Goal: Information Seeking & Learning: Find specific page/section

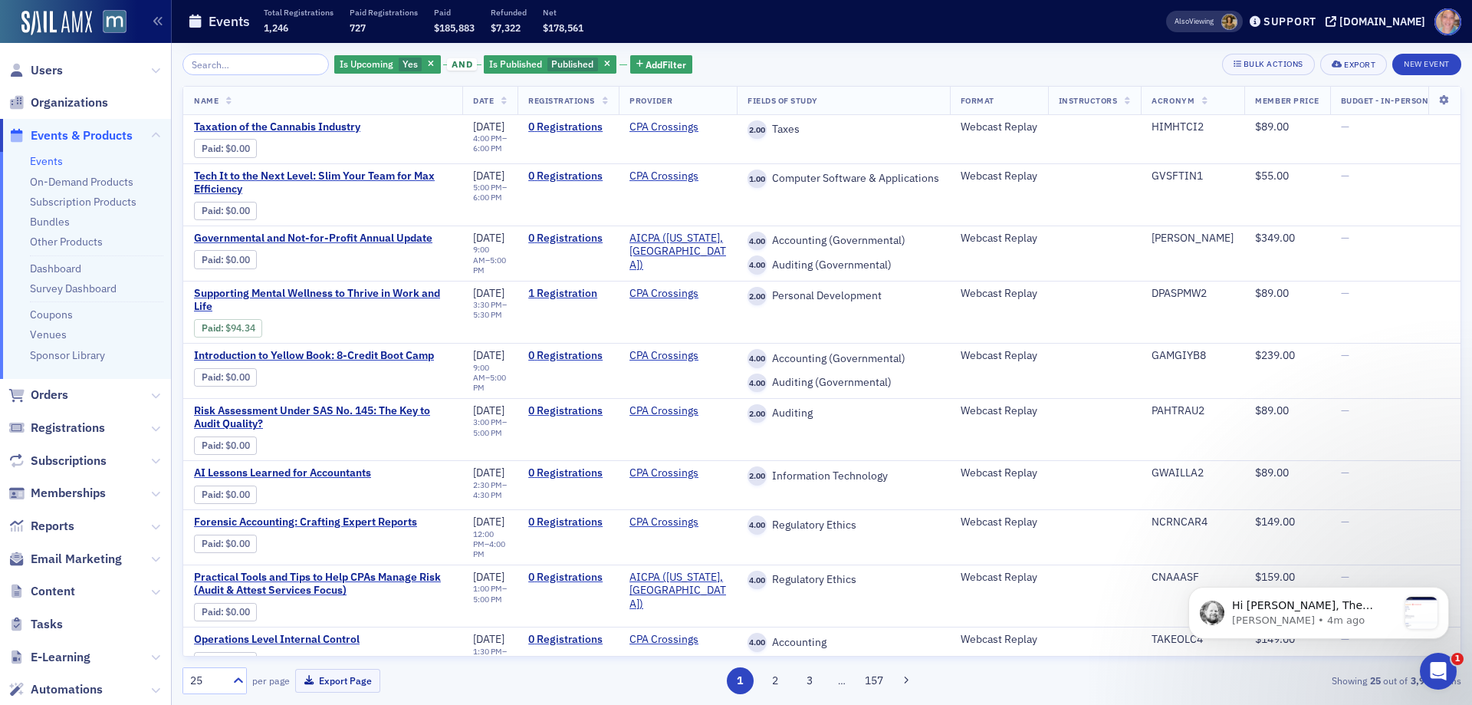
scroll to position [318, 0]
click at [1304, 617] on p "Aidan • 4m ago" at bounding box center [1315, 620] width 166 height 14
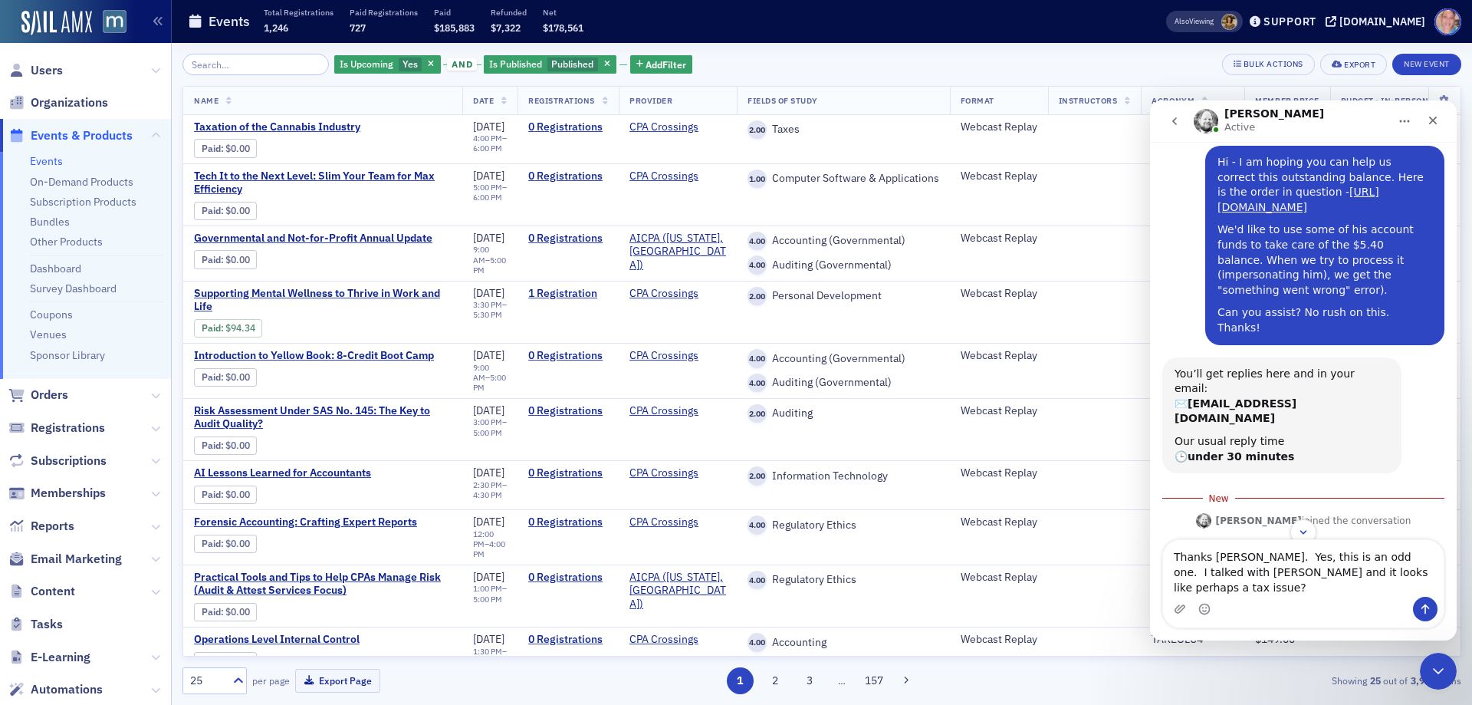
scroll to position [0, 0]
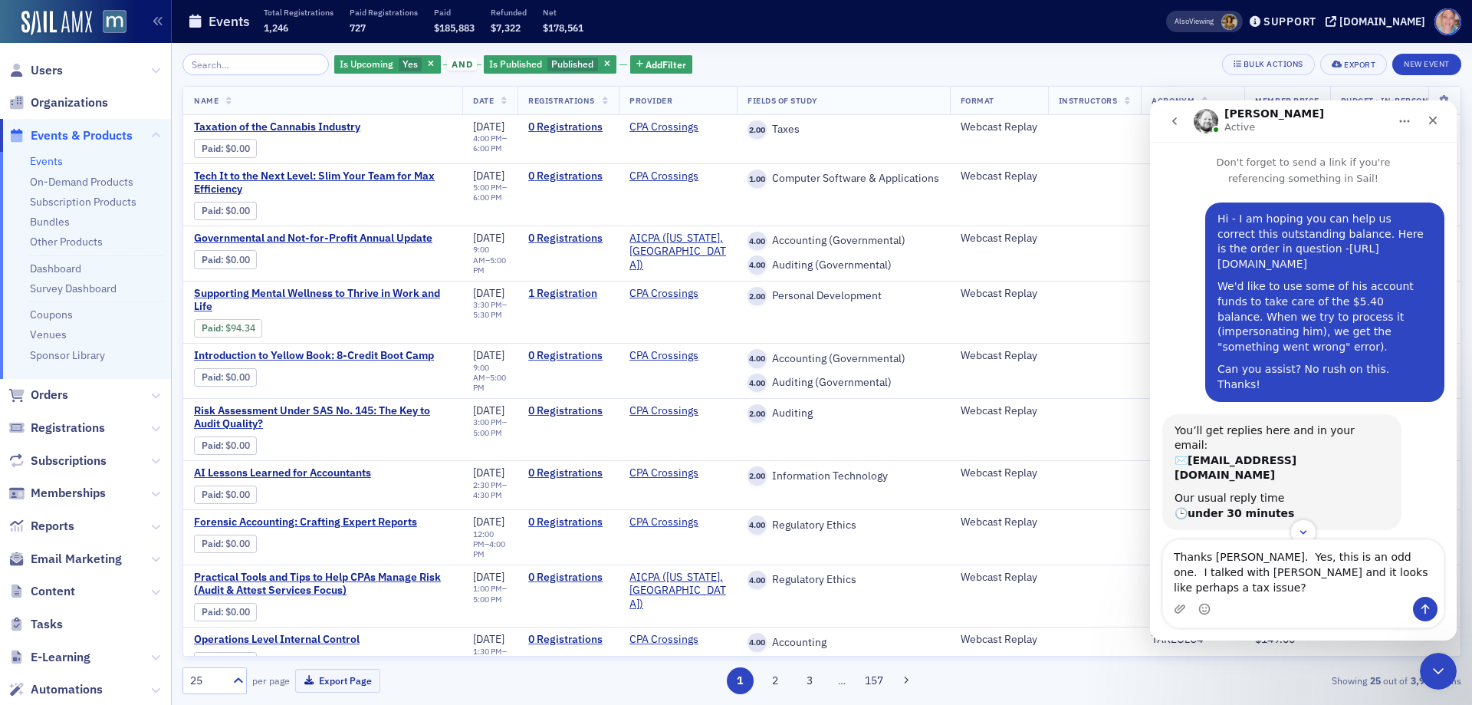
click at [1299, 263] on link "https://macpa.org/staff/orders/orders/1f02f354-229f-616a-888d-8abdb3f4e0ed" at bounding box center [1299, 256] width 162 height 28
click at [1393, 587] on textarea "Thanks Aidan. Yes, this is an odd one. I talked with Lauren and it looks like p…" at bounding box center [1303, 568] width 281 height 57
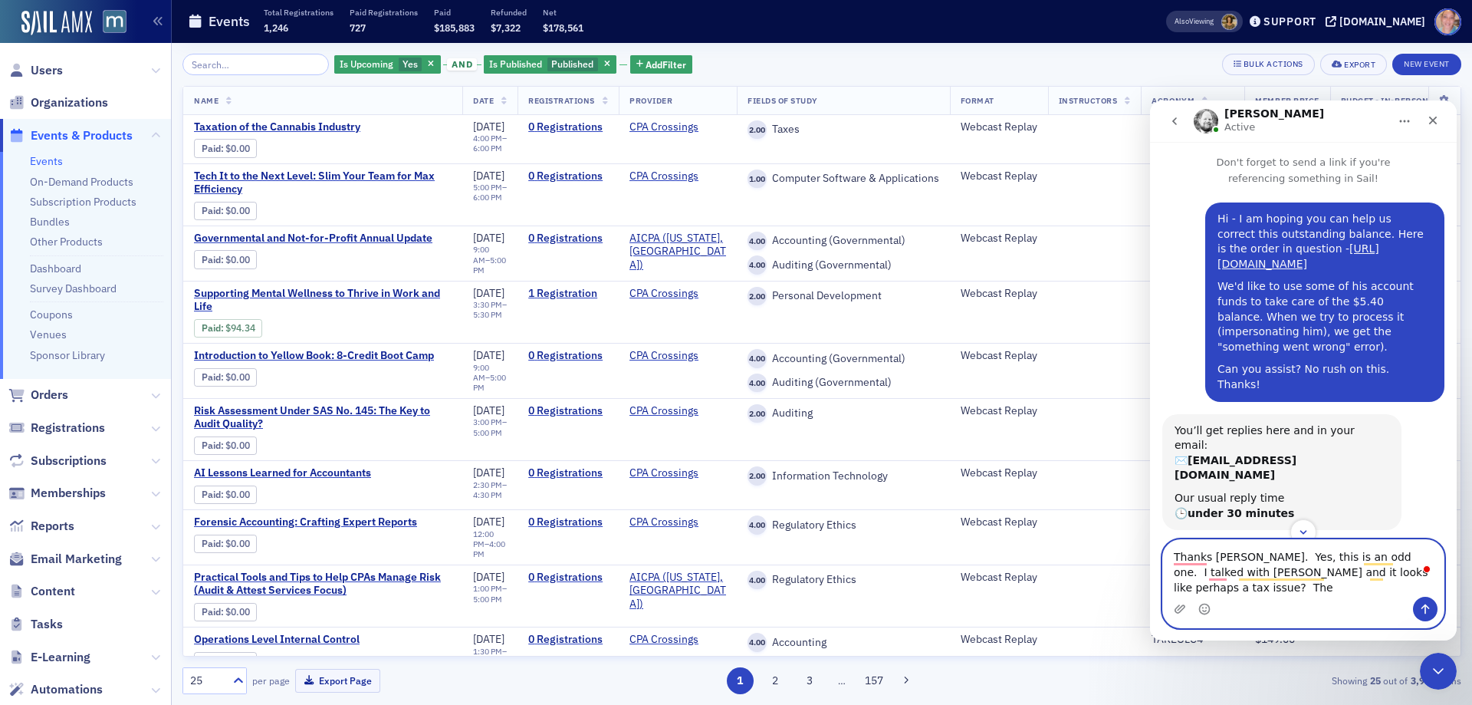
drag, startPoint x: 1409, startPoint y: 589, endPoint x: 1454, endPoint y: 577, distance: 45.9
click at [1409, 589] on textarea "Thanks Aidan. Yes, this is an odd one. I talked with Lauren and it looks like p…" at bounding box center [1303, 568] width 281 height 57
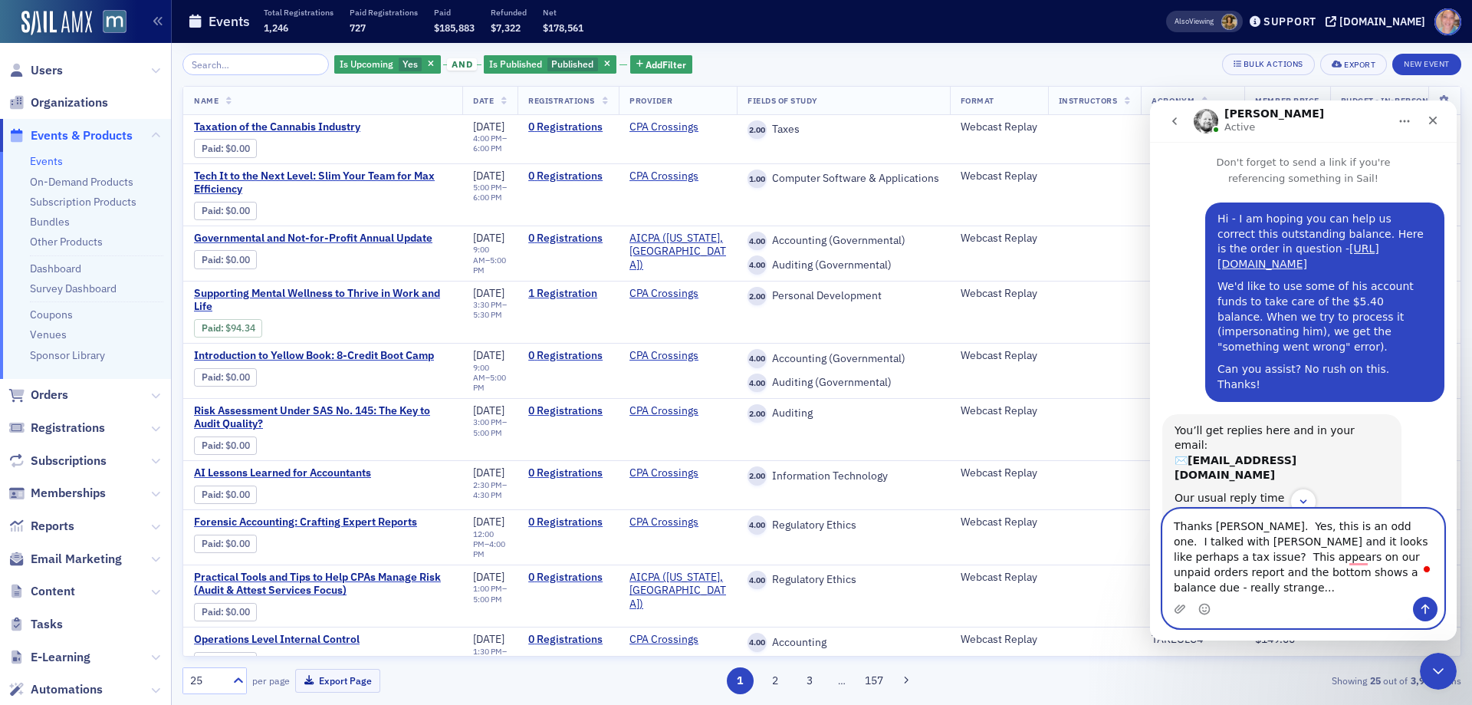
type textarea "Thanks Aidan. Yes, this is an odd one. I talked with Lauren and it looks like p…"
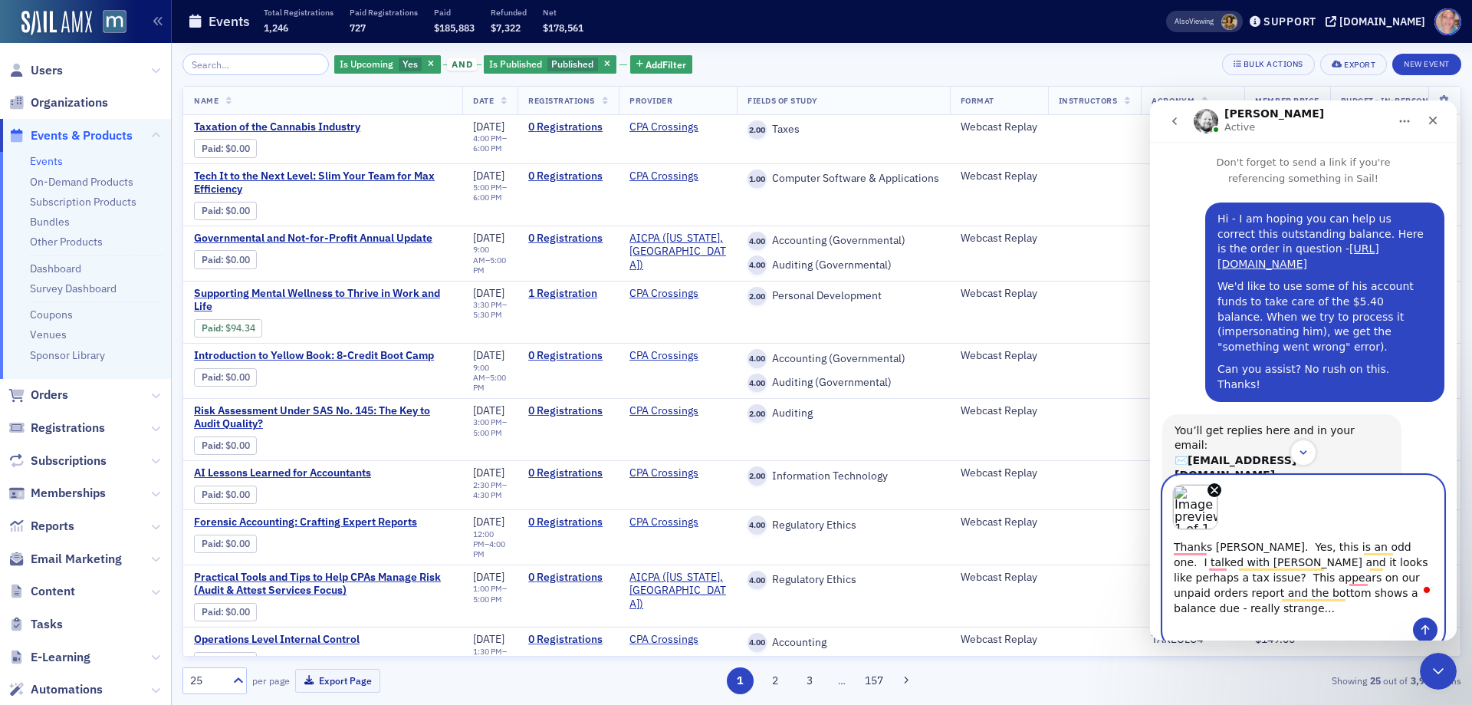
type textarea "Thanks Aidan. Yes, this is an odd one. I talked with Lauren and it looks like p…"
click at [1422, 623] on icon "Send a message…" at bounding box center [1425, 629] width 12 height 12
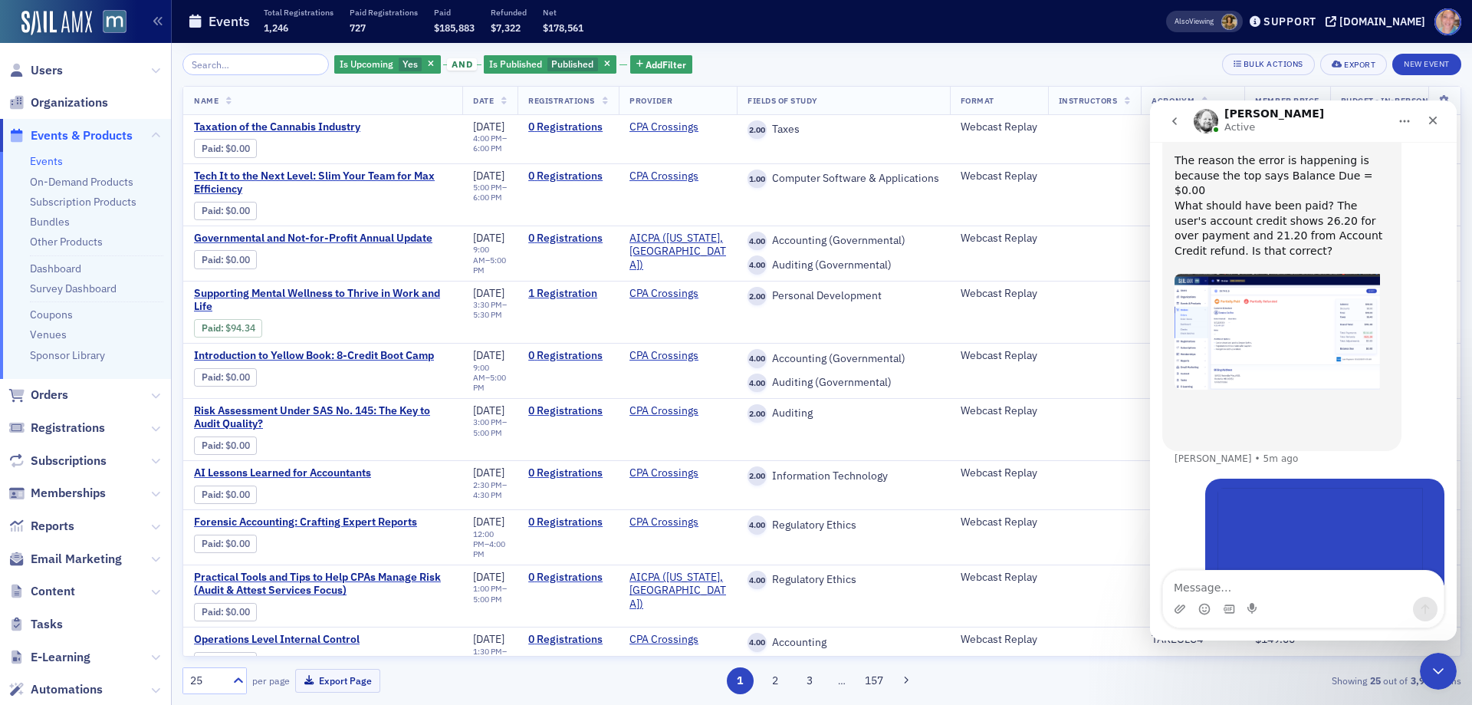
scroll to position [544, 0]
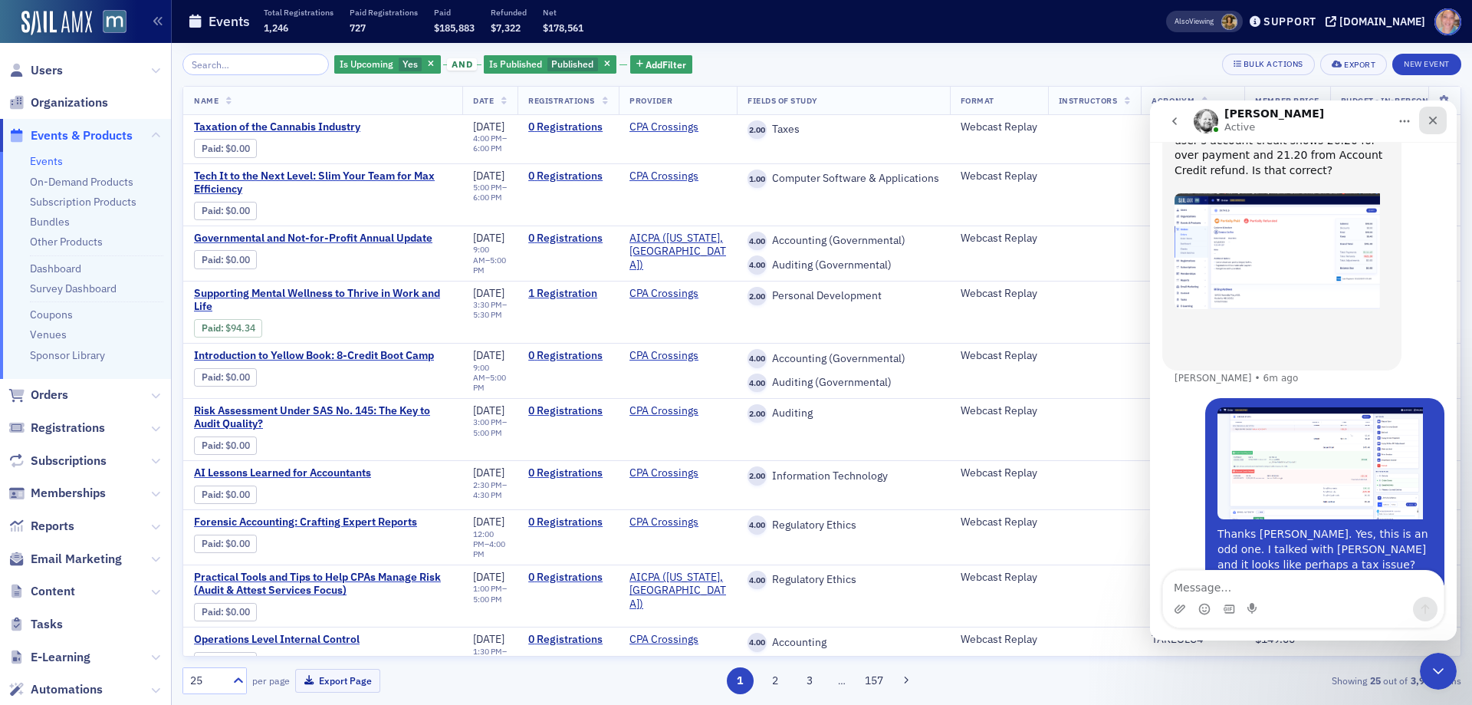
drag, startPoint x: 2578, startPoint y: 219, endPoint x: 1427, endPoint y: 118, distance: 1155.3
click at [1427, 118] on icon "Close" at bounding box center [1433, 120] width 12 height 12
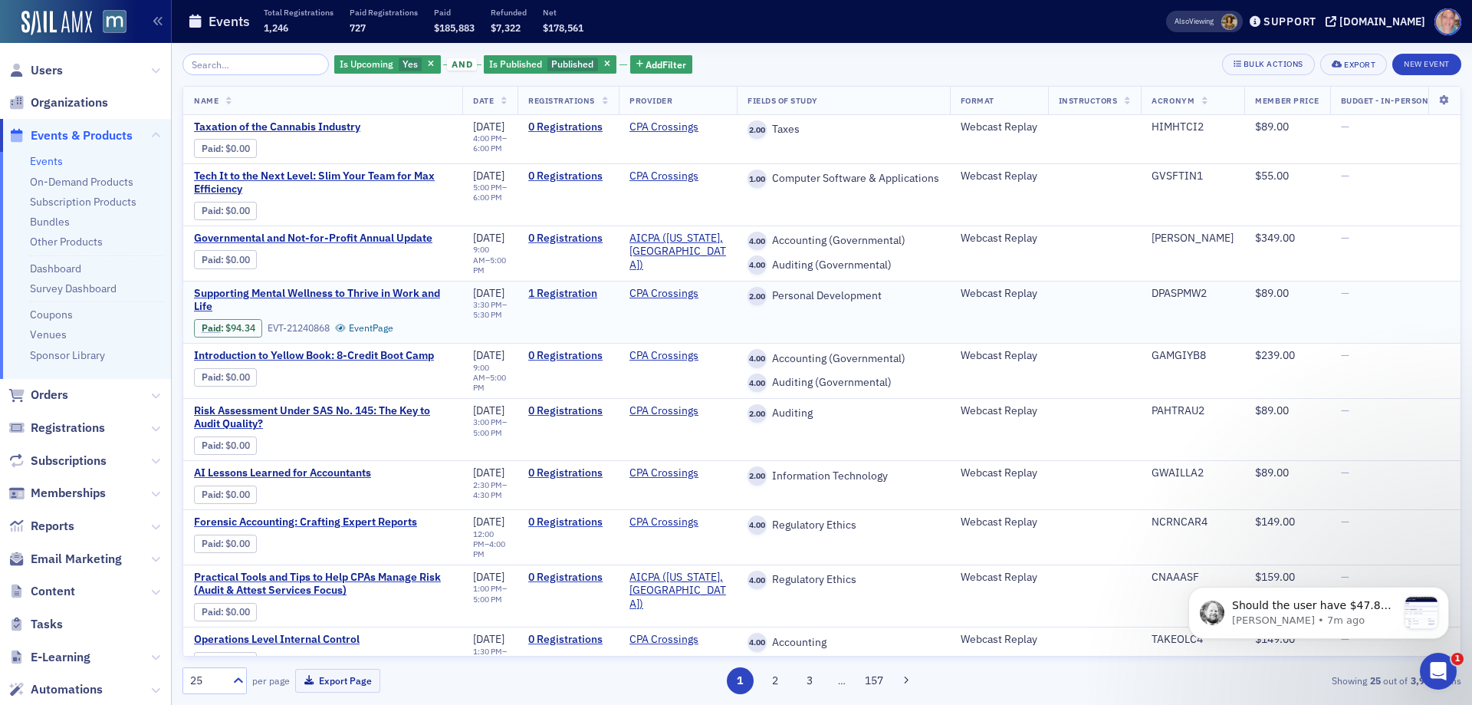
scroll to position [0, 0]
click at [1291, 600] on span "Should the user have $47.80 in account credit due to this order? Hard to diagno…" at bounding box center [1311, 651] width 159 height 104
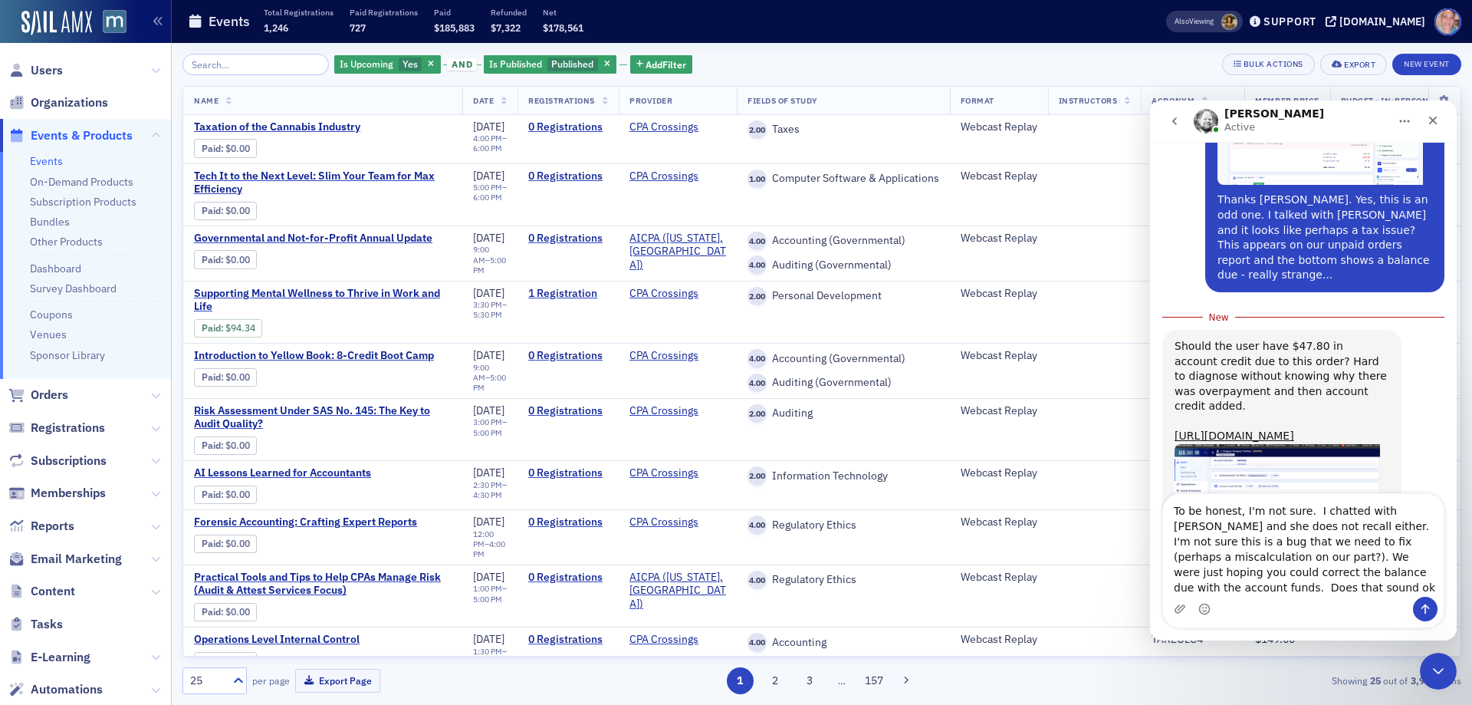
scroll to position [878, 0]
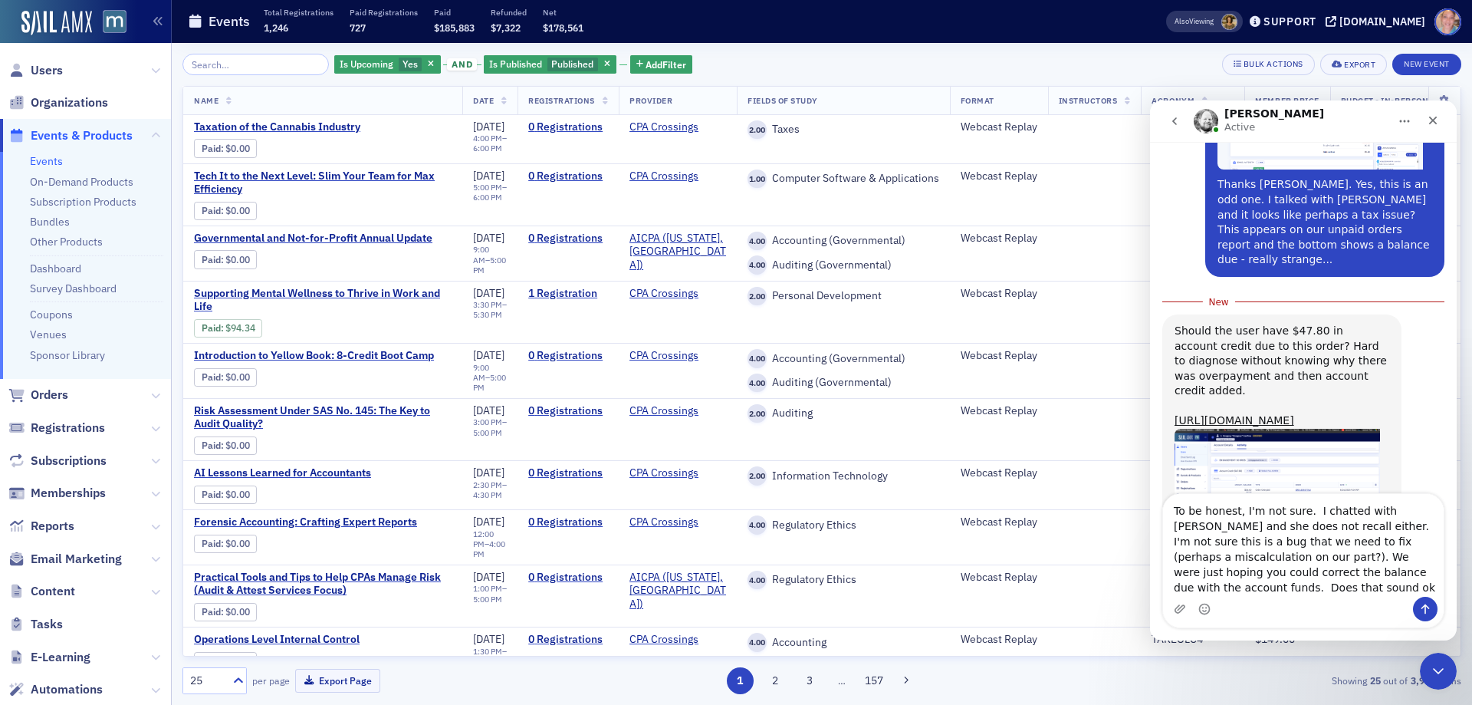
type textarea "To be honest, I'm not sure. I chatted with Lauren and she does not recall eithe…"
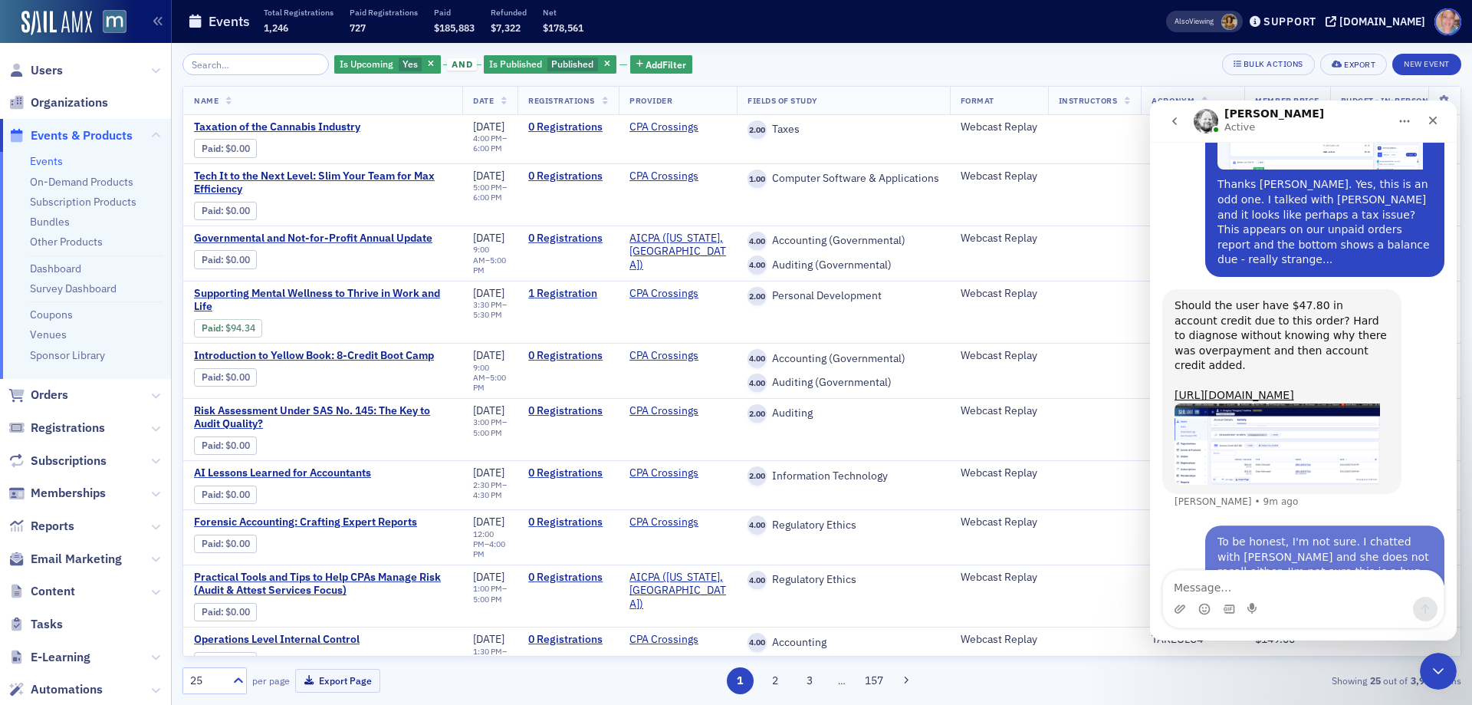
scroll to position [912, 0]
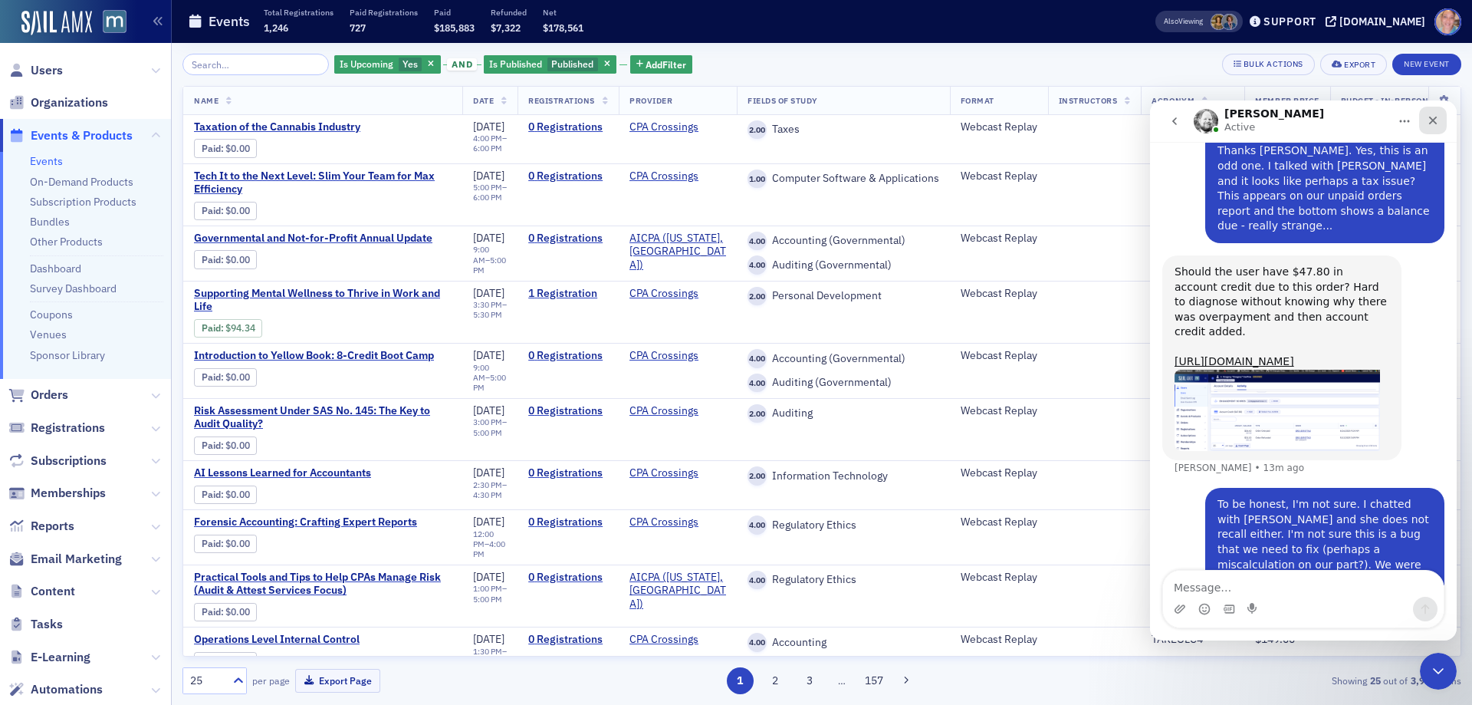
click at [1435, 119] on icon "Close" at bounding box center [1433, 121] width 8 height 8
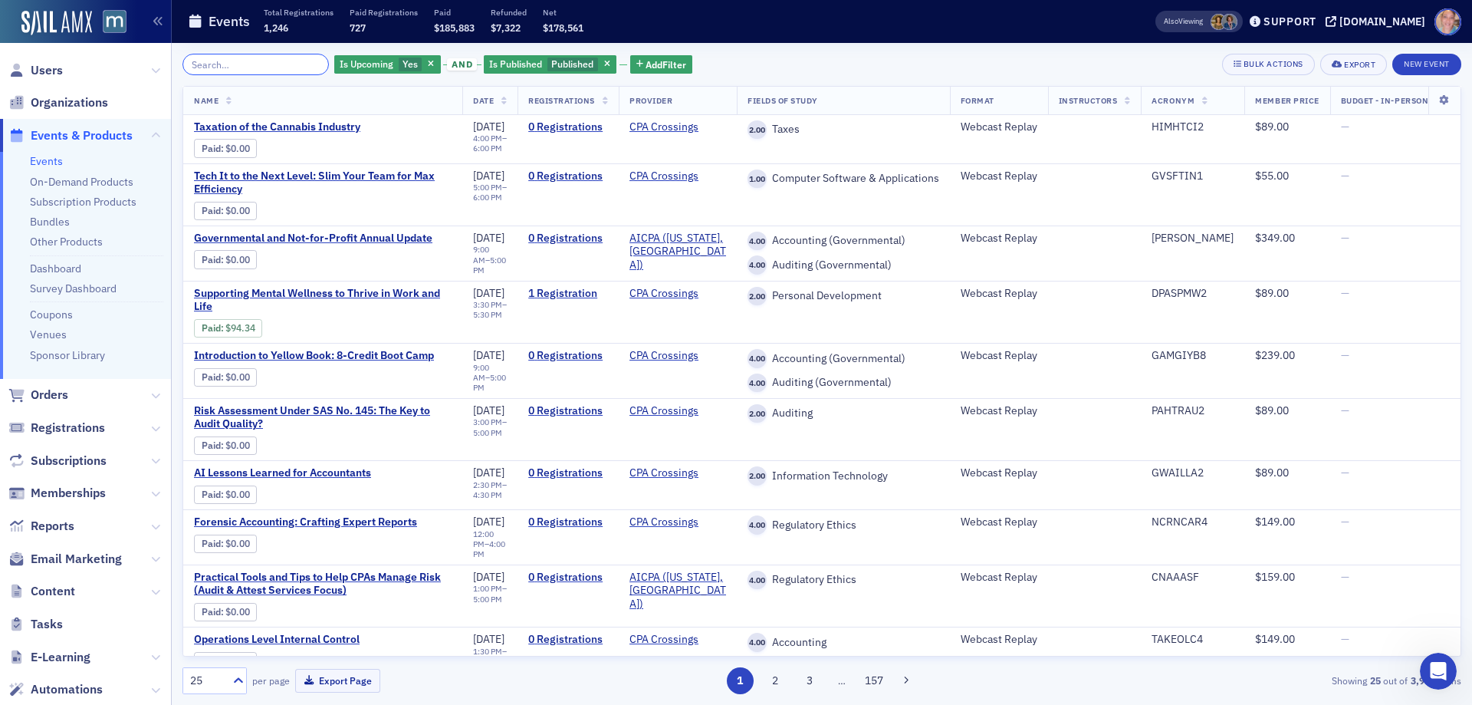
click at [228, 68] on input "search" at bounding box center [255, 64] width 146 height 21
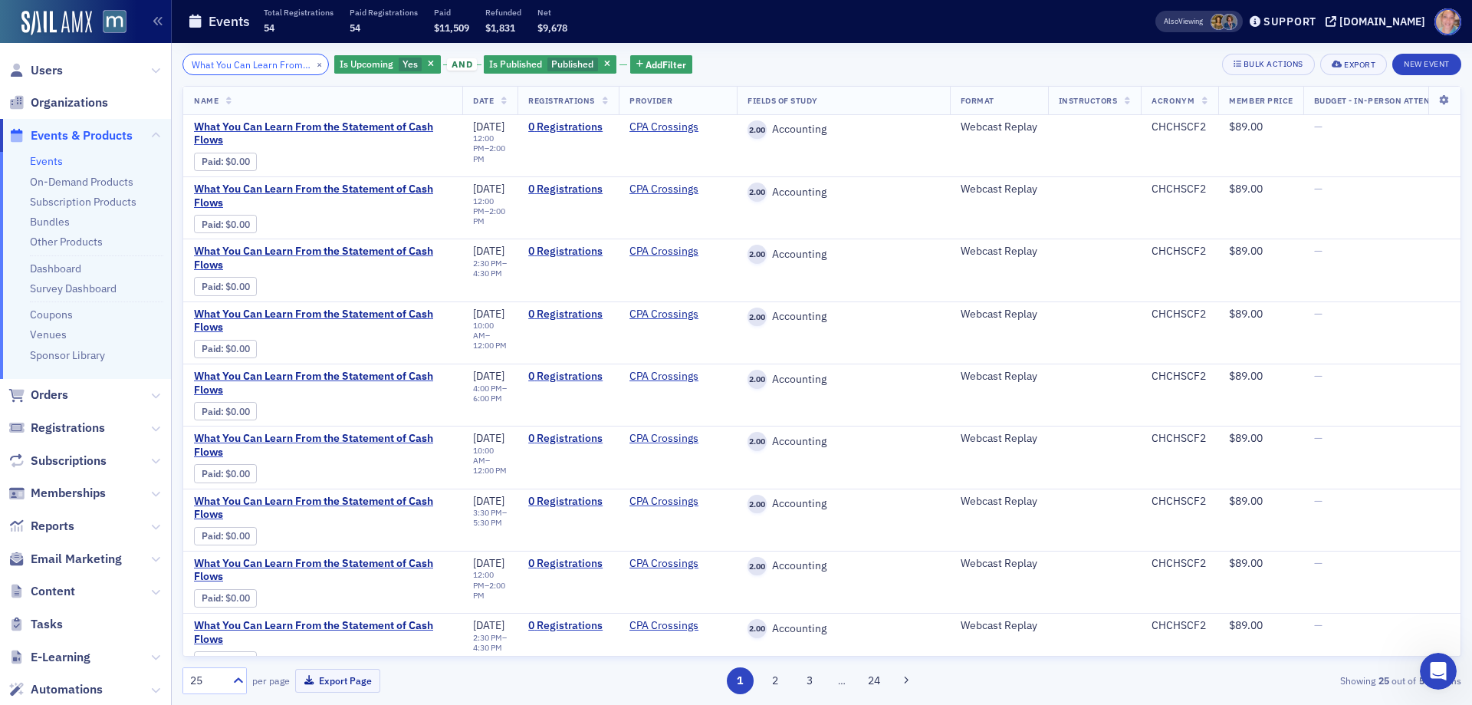
scroll to position [0, 128]
type input "What You Can Learn From the Statement of Cash Flows"
drag, startPoint x: 303, startPoint y: 64, endPoint x: 212, endPoint y: 59, distance: 91.4
click at [313, 64] on button "×" at bounding box center [320, 64] width 14 height 14
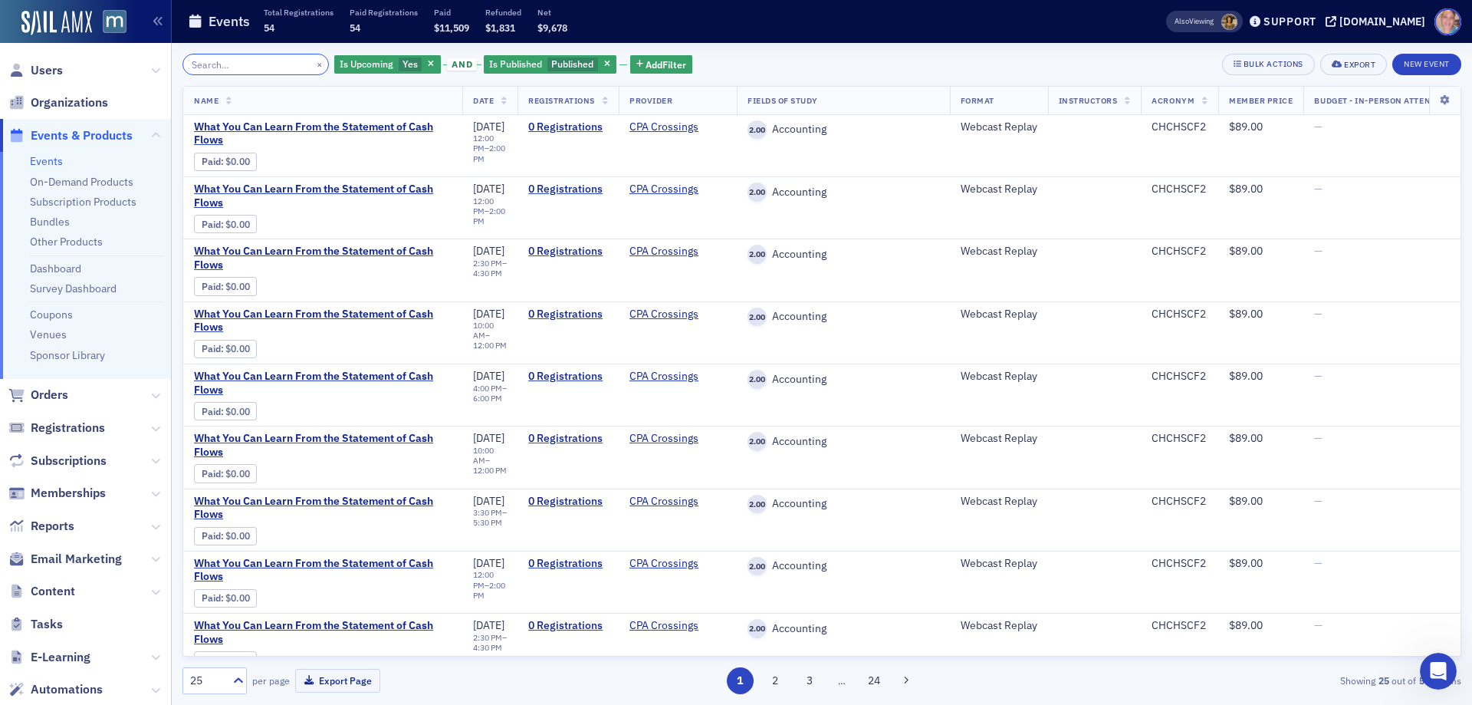
click at [212, 59] on input "search" at bounding box center [255, 64] width 146 height 21
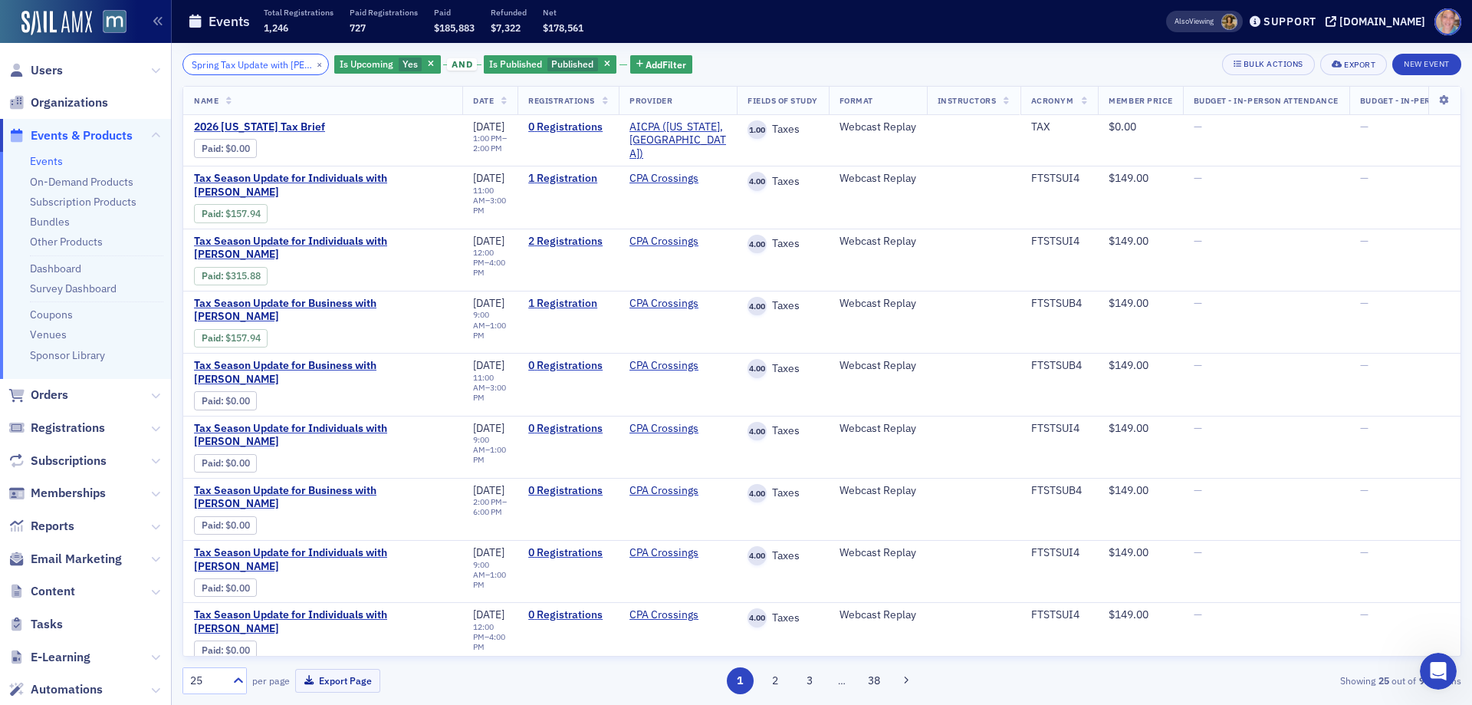
scroll to position [0, 46]
type input "Spring Tax Update with Steve Dilley"
click at [313, 61] on button "×" at bounding box center [320, 64] width 14 height 14
click at [222, 58] on input "search" at bounding box center [255, 64] width 146 height 21
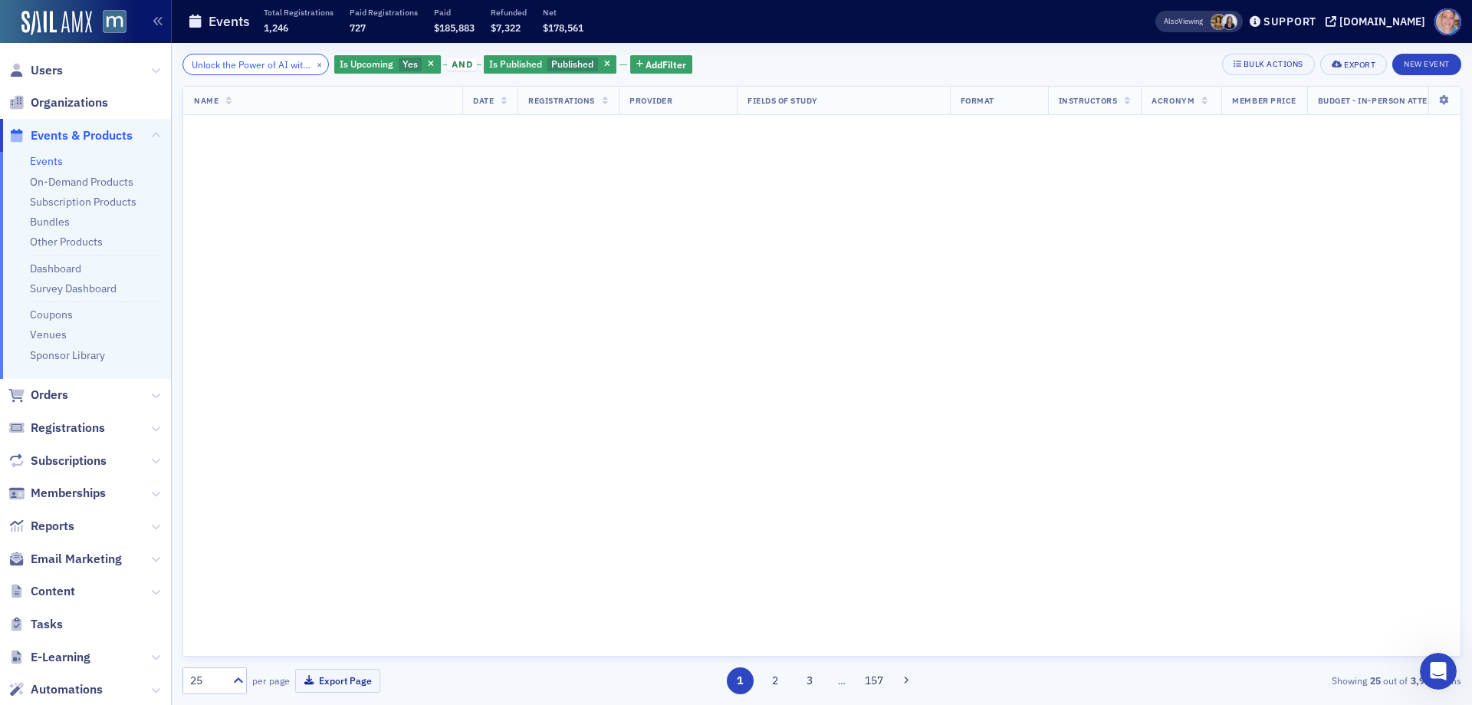
scroll to position [0, 81]
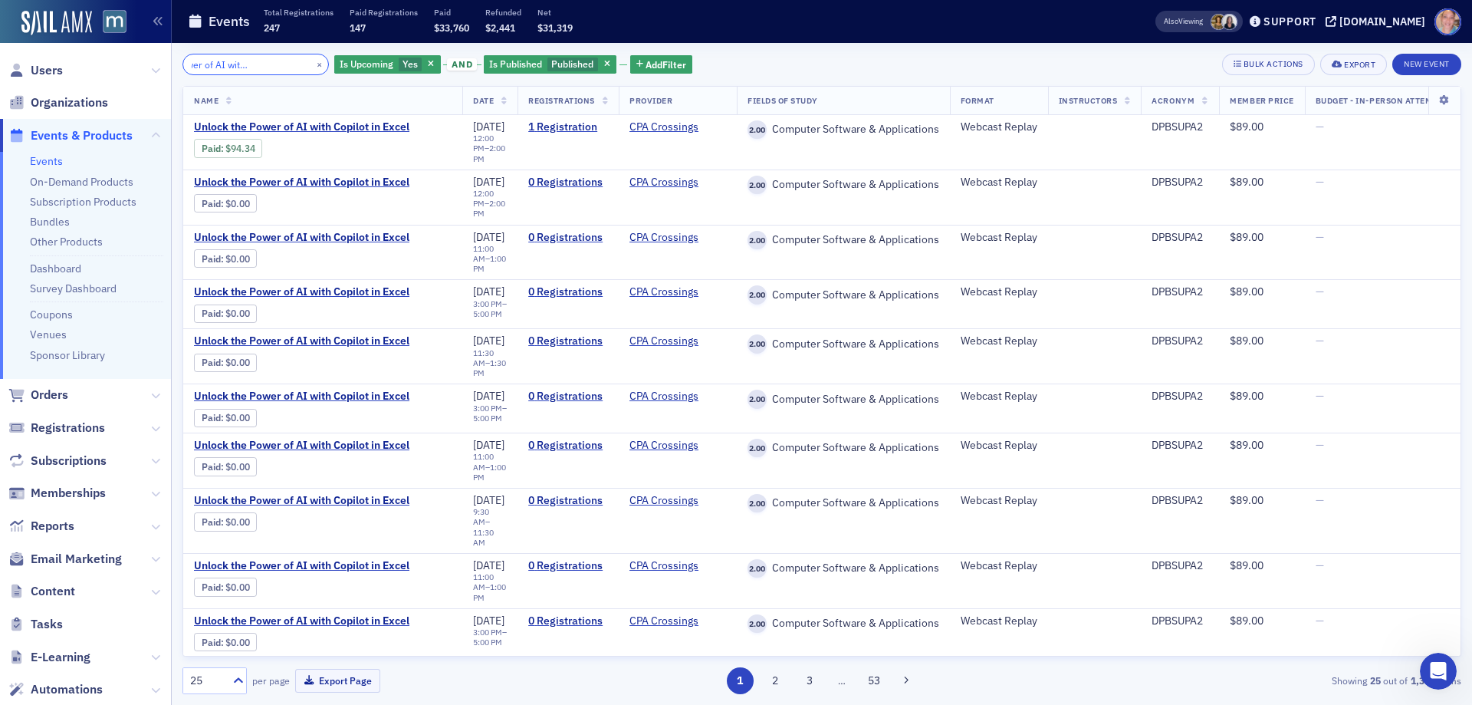
type input "Unlock the Power of AI with Copilot in Excel"
click at [313, 64] on button "×" at bounding box center [320, 64] width 14 height 14
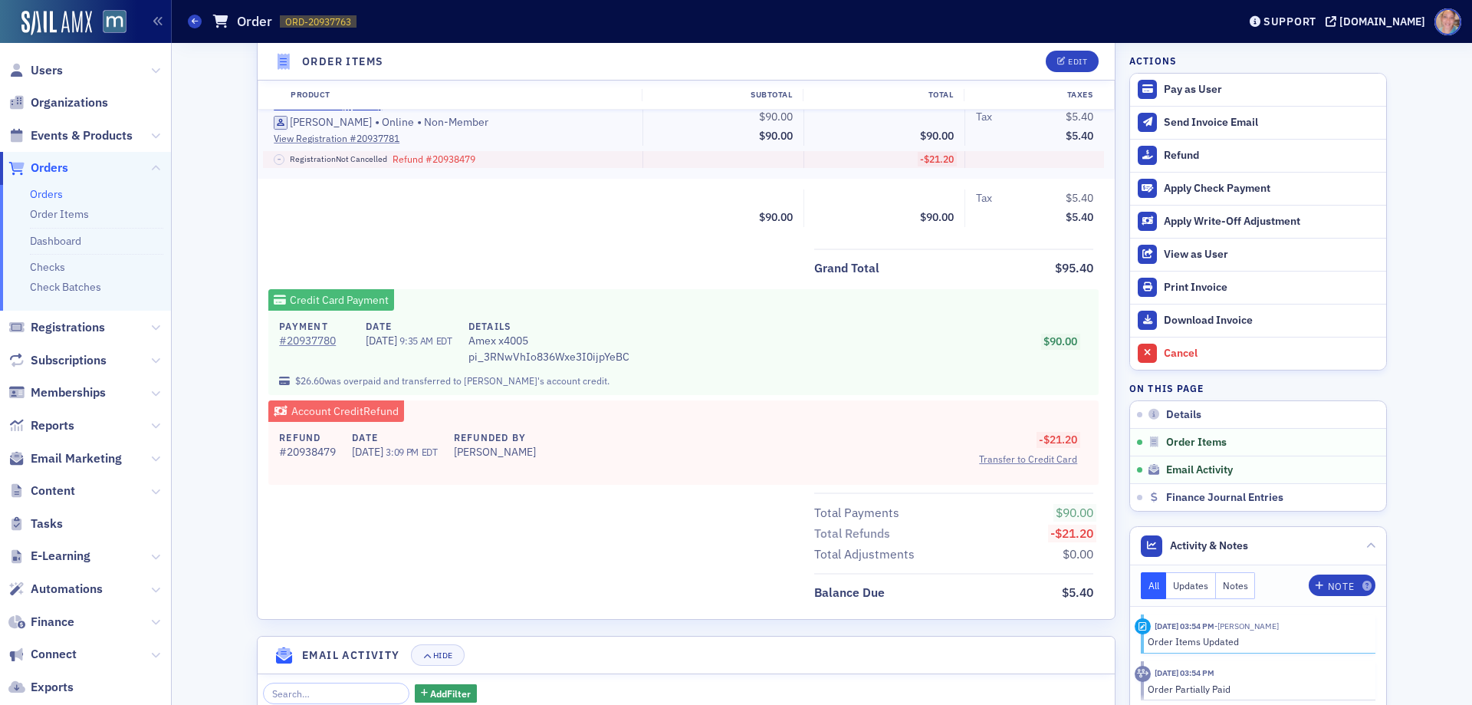
scroll to position [613, 0]
